Goal: Information Seeking & Learning: Learn about a topic

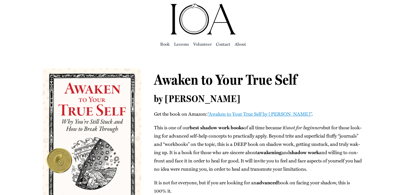
click at [175, 135] on p "This is one of our best shad­ow work books of all time because it’s not for beg…" at bounding box center [258, 148] width 209 height 50
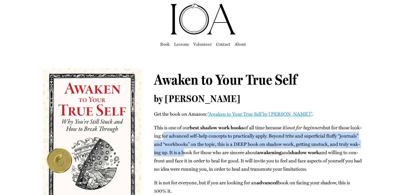
drag, startPoint x: 175, startPoint y: 135, endPoint x: 189, endPoint y: 151, distance: 21.7
click at [189, 151] on p "This is one of our best shad­ow work books of all time because it’s not for beg…" at bounding box center [258, 148] width 209 height 50
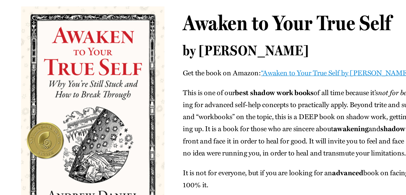
scroll to position [23, 0]
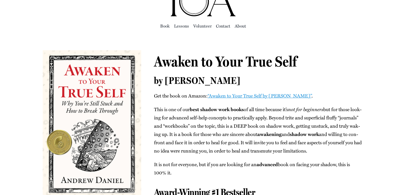
click at [170, 111] on p "This is one of our best shad­ow work books of all time because it’s not for beg…" at bounding box center [258, 130] width 209 height 50
drag, startPoint x: 170, startPoint y: 111, endPoint x: 162, endPoint y: 107, distance: 9.3
click at [162, 107] on p "This is one of our best shad­ow work books of all time because it’s not for beg…" at bounding box center [258, 130] width 209 height 50
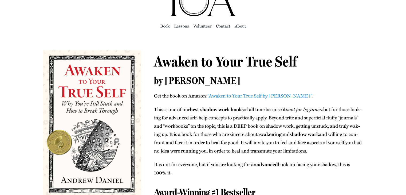
click at [162, 107] on p "This is one of our best shad­ow work books of all time because it’s not for beg…" at bounding box center [258, 130] width 209 height 50
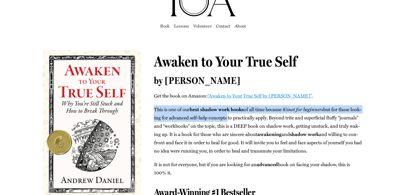
drag, startPoint x: 162, startPoint y: 107, endPoint x: 229, endPoint y: 121, distance: 68.1
click at [229, 121] on p "This is one of our best shad­ow work books of all time because it’s not for beg…" at bounding box center [258, 130] width 209 height 50
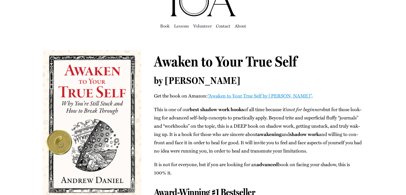
click at [229, 121] on p "This is one of our best shad­ow work books of all time because it’s not for beg…" at bounding box center [258, 130] width 209 height 50
drag, startPoint x: 229, startPoint y: 121, endPoint x: 195, endPoint y: 113, distance: 34.6
click at [195, 113] on p "This is one of our best shad­ow work books of all time because it’s not for beg…" at bounding box center [258, 130] width 209 height 50
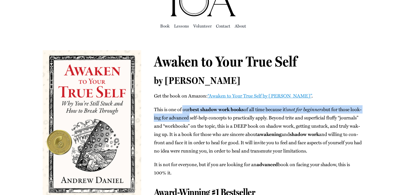
drag, startPoint x: 195, startPoint y: 113, endPoint x: 177, endPoint y: 106, distance: 19.5
click at [177, 106] on p "This is one of our best shad­ow work books of all time because it’s not for beg…" at bounding box center [258, 130] width 209 height 50
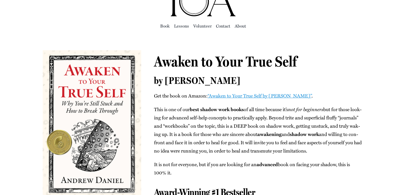
click at [177, 106] on p "This is one of our best shad­ow work books of all time because it’s not for beg…" at bounding box center [258, 130] width 209 height 50
drag, startPoint x: 177, startPoint y: 106, endPoint x: 239, endPoint y: 117, distance: 63.3
click at [239, 117] on p "This is one of our best shad­ow work books of all time because it’s not for beg…" at bounding box center [258, 130] width 209 height 50
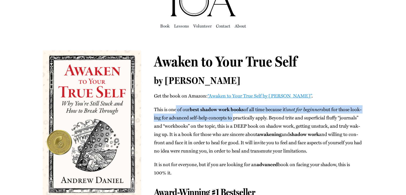
click at [239, 117] on p "This is one of our best shad­ow work books of all time because it’s not for beg…" at bounding box center [258, 130] width 209 height 50
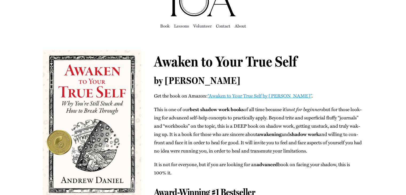
click at [239, 117] on p "This is one of our best shad­ow work books of all time because it’s not for beg…" at bounding box center [258, 130] width 209 height 50
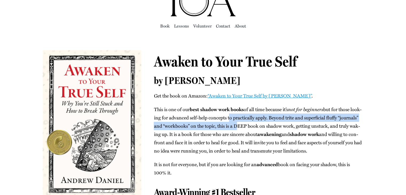
drag, startPoint x: 239, startPoint y: 117, endPoint x: 245, endPoint y: 123, distance: 8.1
click at [245, 123] on p "This is one of our best shad­ow work books of all time because it’s not for beg…" at bounding box center [258, 130] width 209 height 50
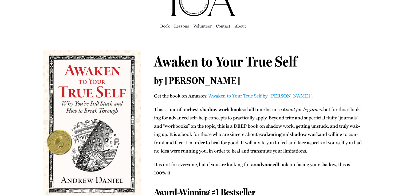
click at [245, 123] on p "This is one of our best shad­ow work books of all time because it’s not for beg…" at bounding box center [258, 130] width 209 height 50
drag, startPoint x: 245, startPoint y: 123, endPoint x: 275, endPoint y: 125, distance: 30.8
click at [275, 125] on p "This is one of our best shad­ow work books of all time because it’s not for beg…" at bounding box center [258, 130] width 209 height 50
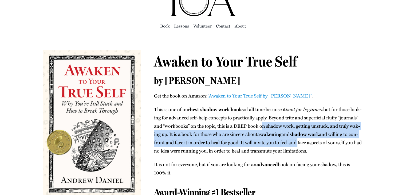
drag, startPoint x: 275, startPoint y: 125, endPoint x: 300, endPoint y: 139, distance: 28.1
click at [300, 139] on p "This is one of our best shad­ow work books of all time because it’s not for beg…" at bounding box center [258, 130] width 209 height 50
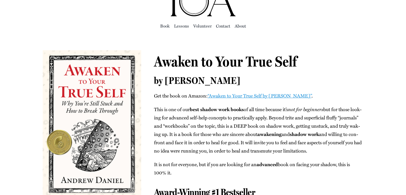
click at [300, 139] on p "This is one of our best shad­ow work books of all time because it’s not for beg…" at bounding box center [258, 130] width 209 height 50
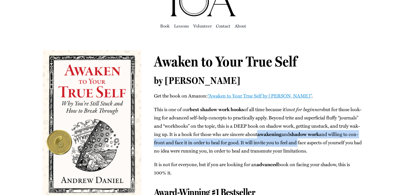
drag, startPoint x: 300, startPoint y: 139, endPoint x: 265, endPoint y: 135, distance: 34.6
click at [265, 135] on p "This is one of our best shad­ow work books of all time because it’s not for beg…" at bounding box center [258, 130] width 209 height 50
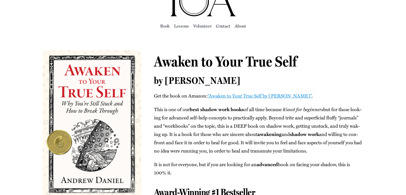
click at [265, 135] on p "This is one of our best shad­ow work books of all time because it’s not for beg…" at bounding box center [258, 130] width 209 height 50
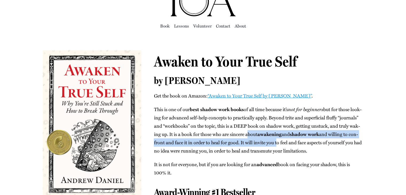
drag, startPoint x: 265, startPoint y: 135, endPoint x: 308, endPoint y: 148, distance: 45.1
click at [308, 148] on p "This is one of our best shad­ow work books of all time because it’s not for beg…" at bounding box center [258, 130] width 209 height 50
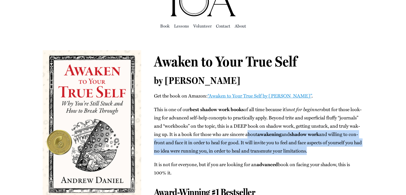
click at [308, 148] on p "This is one of our best shad­ow work books of all time because it’s not for beg…" at bounding box center [258, 130] width 209 height 50
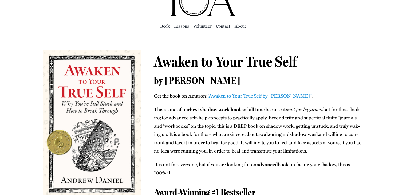
click at [308, 148] on p "This is one of our best shad­ow work books of all time because it’s not for beg…" at bounding box center [258, 130] width 209 height 50
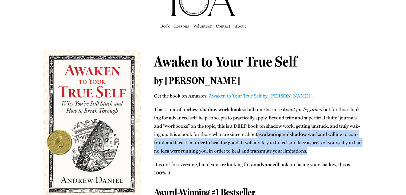
drag, startPoint x: 308, startPoint y: 148, endPoint x: 276, endPoint y: 130, distance: 37.5
click at [276, 130] on p "This is one of our best shad­ow work books of all time because it’s not for beg…" at bounding box center [258, 130] width 209 height 50
click at [276, 130] on b "awak­en­ing" at bounding box center [269, 133] width 24 height 7
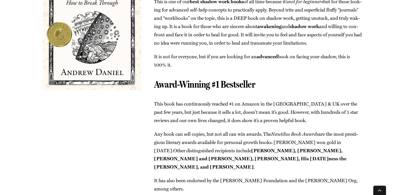
click at [276, 130] on icon "Nau­tilus Book Awards" at bounding box center [294, 133] width 47 height 7
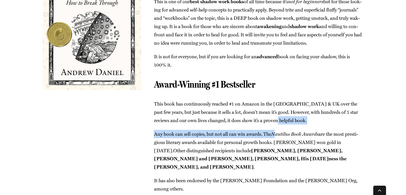
drag, startPoint x: 276, startPoint y: 130, endPoint x: 257, endPoint y: 99, distance: 36.0
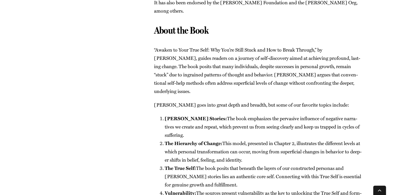
scroll to position [309, 0]
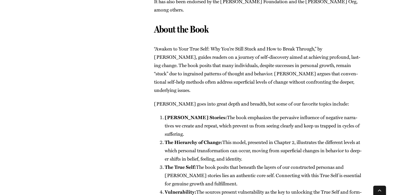
click at [257, 113] on li "[PERSON_NAME] Sto­ries: The book empha­sizes the per­va­sive influ­ence of neg­…" at bounding box center [263, 125] width 198 height 25
drag, startPoint x: 257, startPoint y: 99, endPoint x: 210, endPoint y: 97, distance: 46.5
click at [210, 113] on li "[PERSON_NAME] Sto­ries: The book empha­sizes the per­va­sive influ­ence of neg­…" at bounding box center [263, 125] width 198 height 25
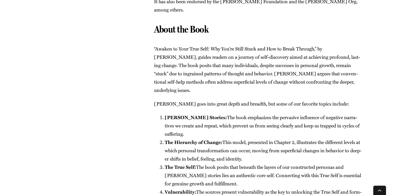
click at [210, 113] on li "[PERSON_NAME] Sto­ries: The book empha­sizes the per­va­sive influ­ence of neg­…" at bounding box center [263, 125] width 198 height 25
click at [292, 113] on li "[PERSON_NAME] Sto­ries: The book empha­sizes the per­va­sive influ­ence of neg­…" at bounding box center [263, 125] width 198 height 25
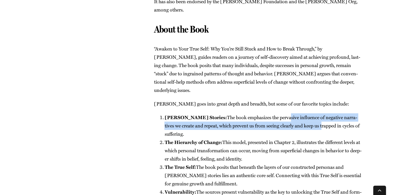
drag, startPoint x: 292, startPoint y: 111, endPoint x: 256, endPoint y: 99, distance: 38.1
click at [256, 113] on li "[PERSON_NAME] Sto­ries: The book empha­sizes the per­va­sive influ­ence of neg­…" at bounding box center [263, 125] width 198 height 25
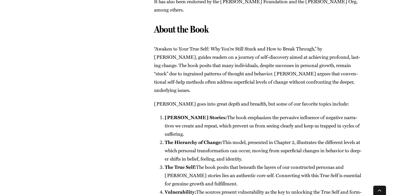
scroll to position [336, 0]
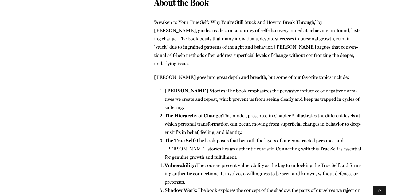
click at [256, 111] on li "The Hier­ar­chy of Change: This mod­el, pre­sent­ed in Chap­ter 2, illus­trates…" at bounding box center [263, 123] width 198 height 25
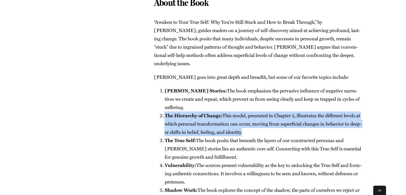
click at [256, 111] on li "The Hier­ar­chy of Change: This mod­el, pre­sent­ed in Chap­ter 2, illus­trates…" at bounding box center [263, 123] width 198 height 25
